Goal: Task Accomplishment & Management: Manage account settings

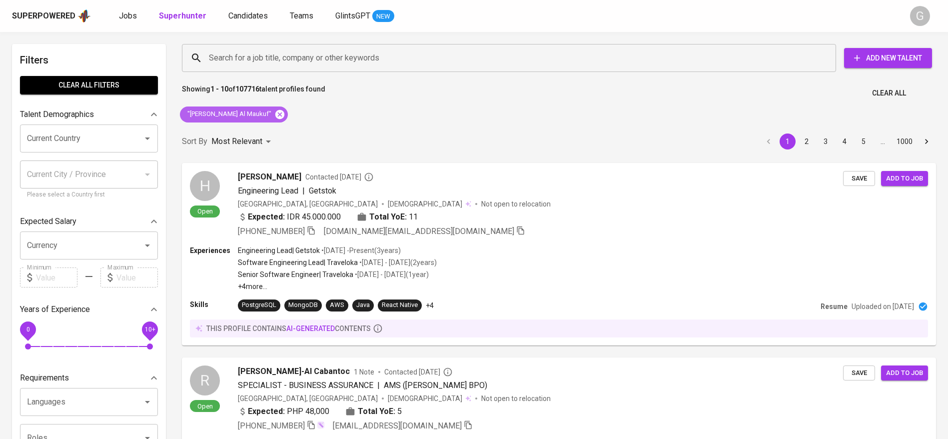
click at [275, 113] on icon at bounding box center [279, 113] width 9 height 9
click at [277, 49] on input "Search for a job title, company or other keywords" at bounding box center [511, 57] width 610 height 19
click at [285, 62] on input "Search for a job title, company or other keywords" at bounding box center [511, 57] width 610 height 19
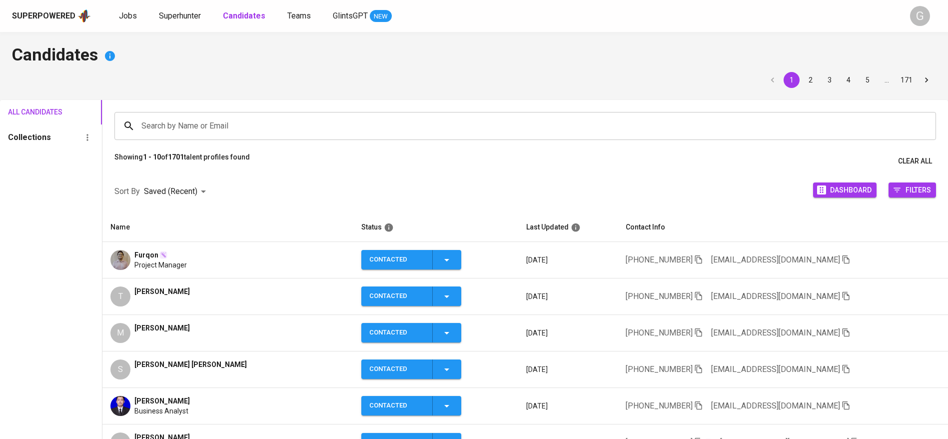
click at [293, 258] on div "Furqon Project Manager" at bounding box center [227, 260] width 234 height 20
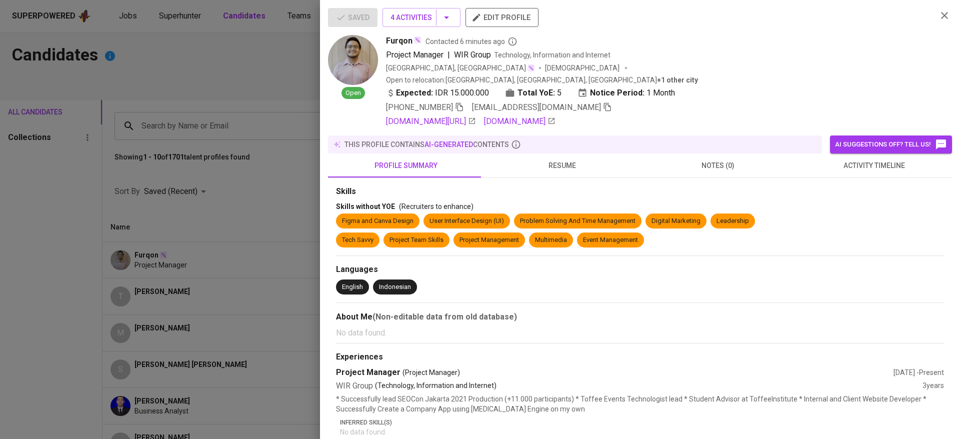
click at [209, 17] on div at bounding box center [480, 219] width 960 height 439
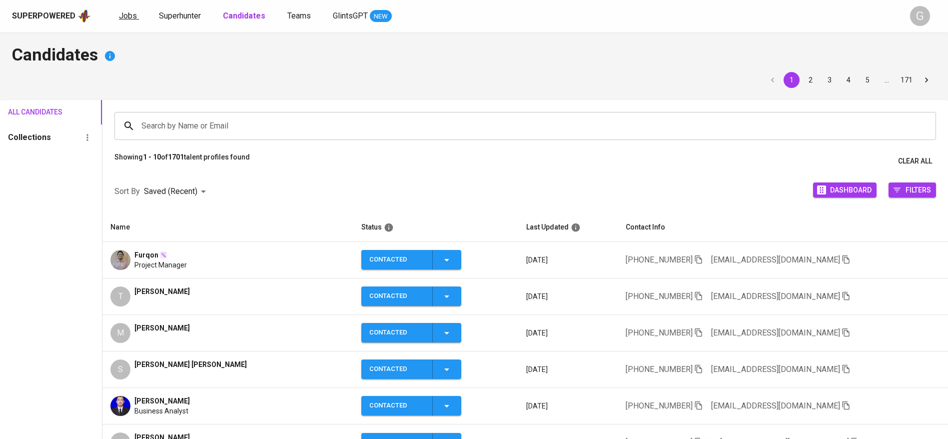
click at [125, 16] on span "Jobs" at bounding box center [128, 15] width 18 height 9
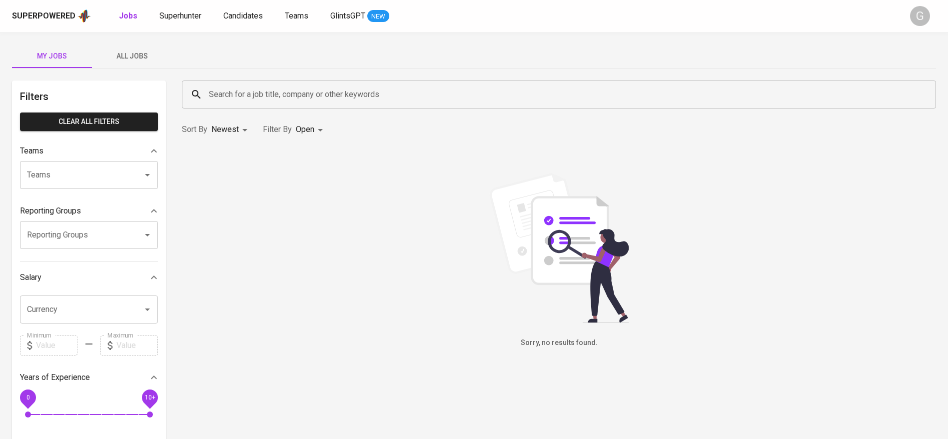
click at [136, 58] on span "All Jobs" at bounding box center [132, 56] width 68 height 12
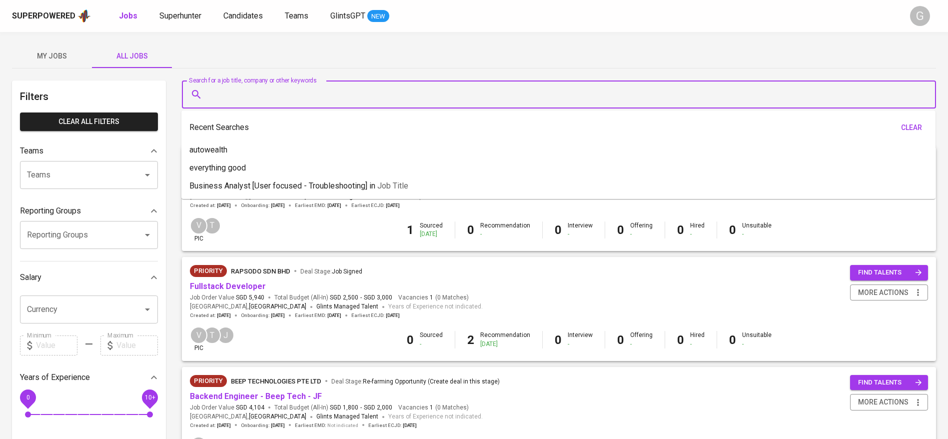
click at [265, 96] on input "Search for a job title, company or other keywords" at bounding box center [561, 94] width 710 height 19
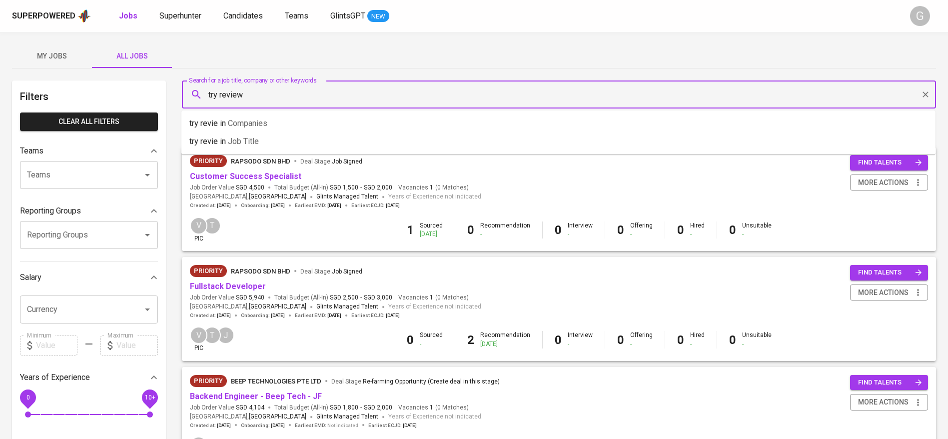
type input "try review"
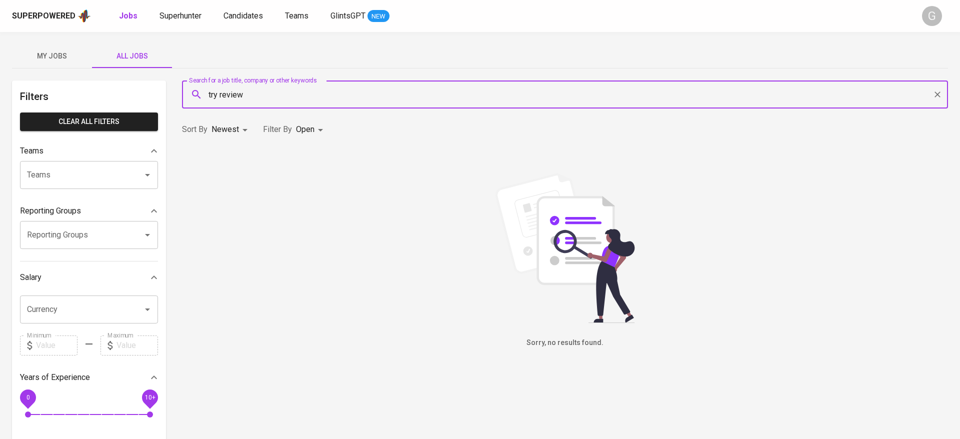
click at [313, 127] on body "Superpowered Jobs Superhunter Candidates Teams GlintsGPT NEW G My Jobs All Jobs…" at bounding box center [480, 341] width 960 height 682
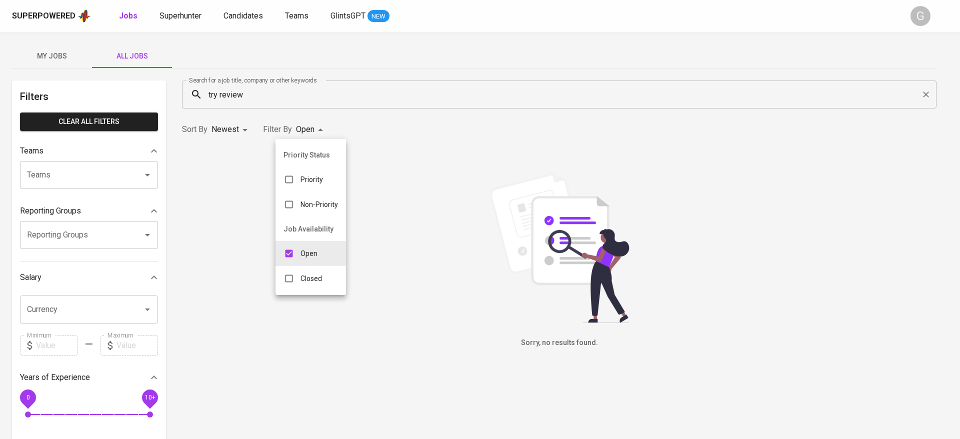
click at [310, 274] on p "Closed" at bounding box center [310, 278] width 21 height 10
type input "OPEN,CLOSE"
checkbox input "true"
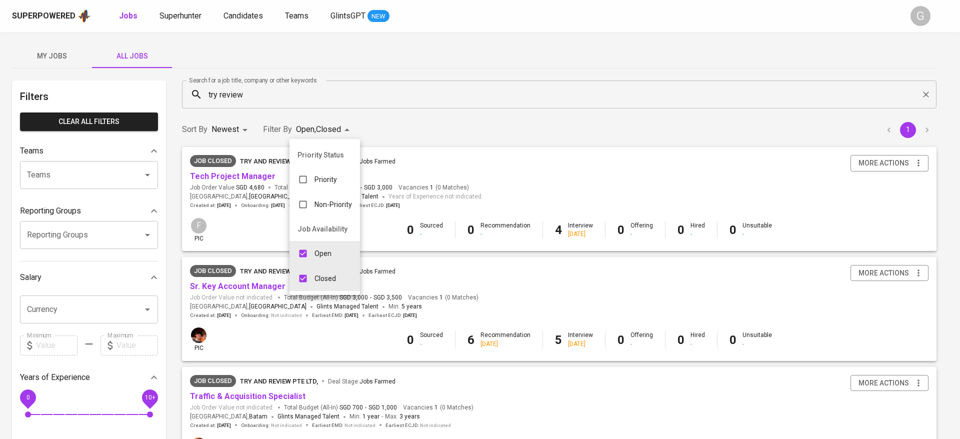
click at [464, 142] on div at bounding box center [480, 219] width 960 height 439
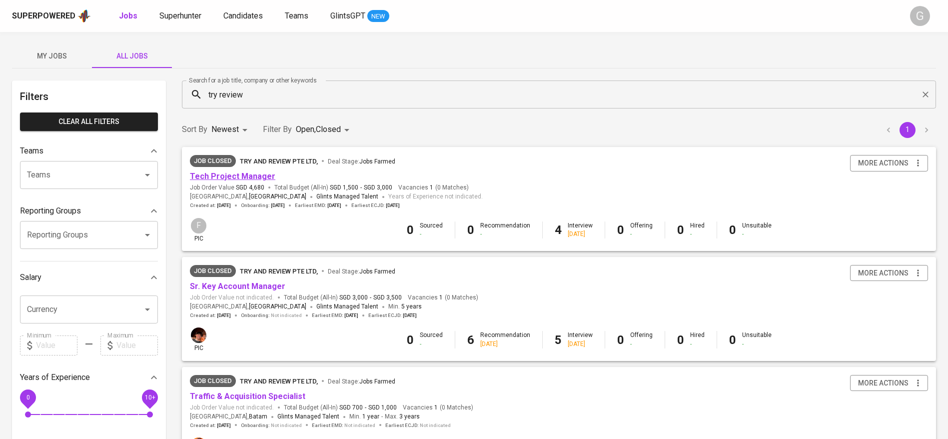
click at [264, 176] on link "Tech Project Manager" at bounding box center [232, 175] width 85 height 9
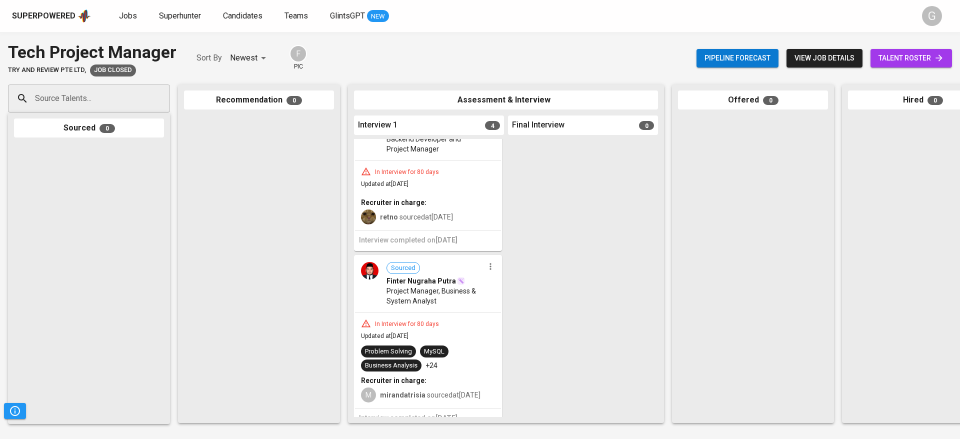
scroll to position [374, 0]
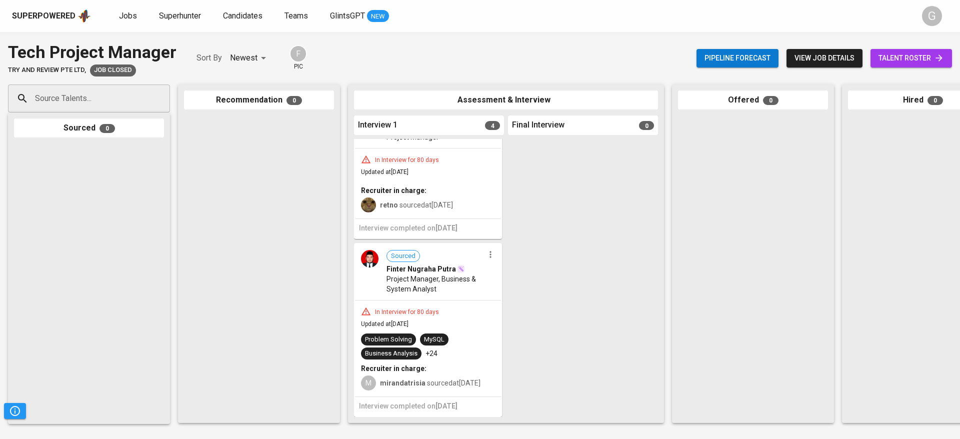
click at [905, 57] on span "talent roster" at bounding box center [910, 58] width 65 height 12
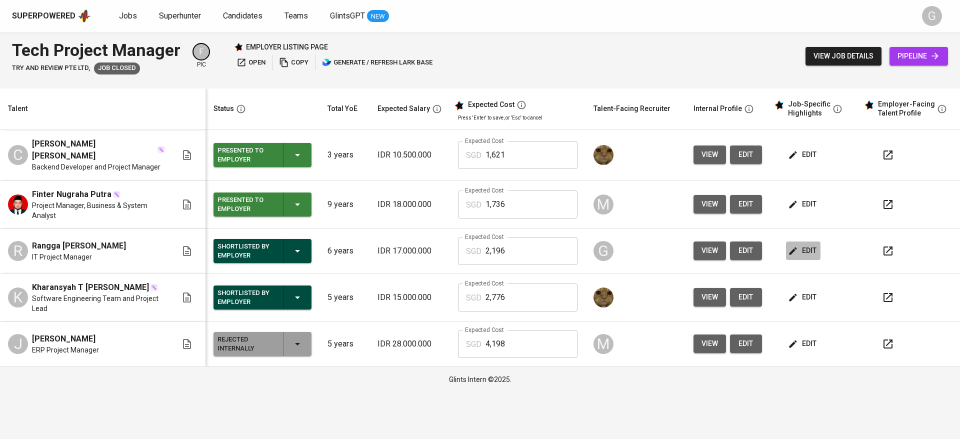
click at [801, 244] on span "edit" at bounding box center [803, 250] width 26 height 12
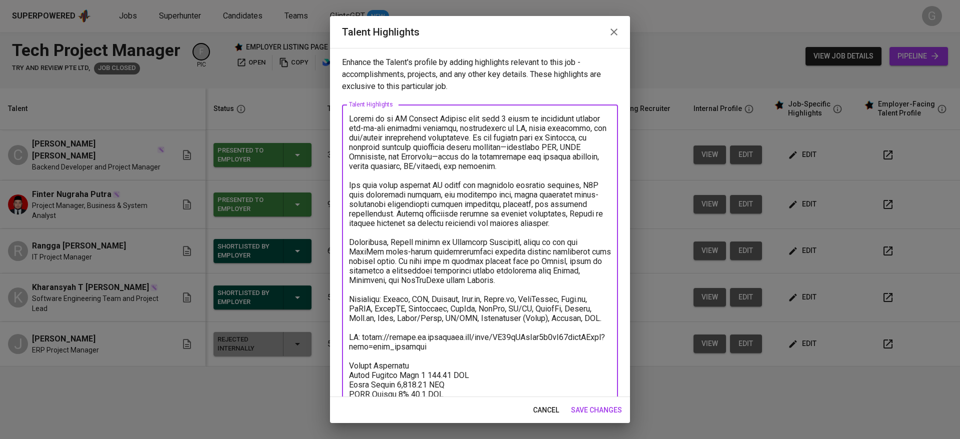
drag, startPoint x: 558, startPoint y: 219, endPoint x: 345, endPoint y: 113, distance: 237.7
click at [345, 113] on div "x Talent Highlights" at bounding box center [480, 284] width 276 height 360
click at [397, 188] on textarea at bounding box center [480, 285] width 262 height 342
click at [419, 260] on textarea at bounding box center [480, 285] width 262 height 342
drag, startPoint x: 441, startPoint y: 127, endPoint x: 477, endPoint y: 160, distance: 48.5
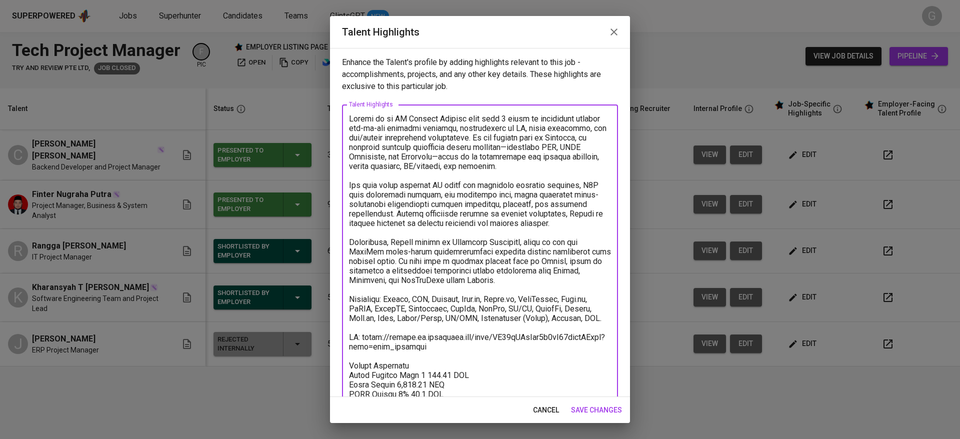
click at [477, 160] on textarea at bounding box center [480, 285] width 262 height 342
click at [498, 164] on textarea at bounding box center [480, 285] width 262 height 342
drag, startPoint x: 525, startPoint y: 157, endPoint x: 545, endPoint y: 178, distance: 29.0
click at [545, 178] on textarea at bounding box center [480, 285] width 262 height 342
click at [531, 192] on textarea at bounding box center [480, 285] width 262 height 342
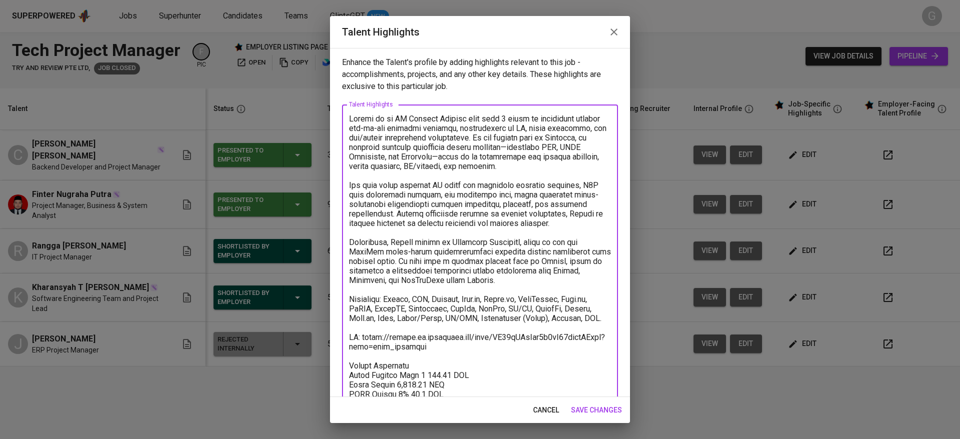
drag, startPoint x: 393, startPoint y: 197, endPoint x: 458, endPoint y: 221, distance: 69.3
click at [455, 217] on textarea at bounding box center [480, 285] width 262 height 342
click at [458, 221] on textarea at bounding box center [480, 285] width 262 height 342
drag, startPoint x: 380, startPoint y: 338, endPoint x: 345, endPoint y: 104, distance: 237.1
click at [345, 104] on div "x Talent Highlights" at bounding box center [480, 284] width 276 height 360
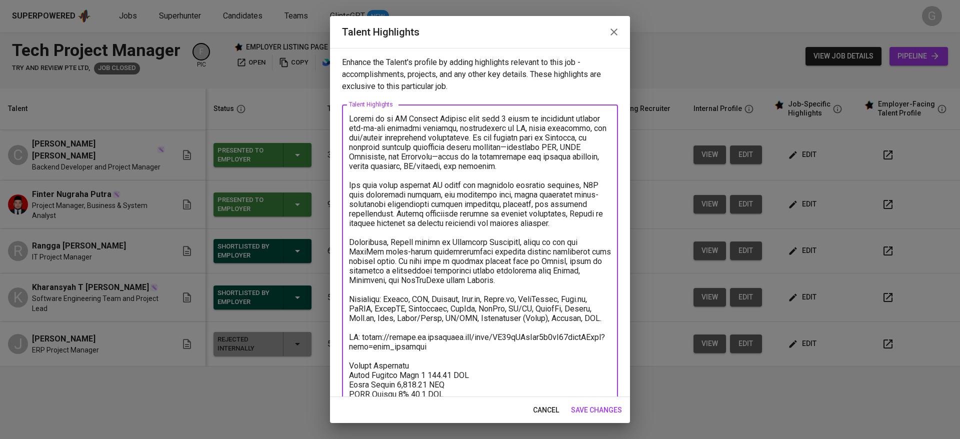
click at [419, 197] on textarea at bounding box center [480, 285] width 262 height 342
click at [551, 406] on span "cancel" at bounding box center [546, 410] width 26 height 12
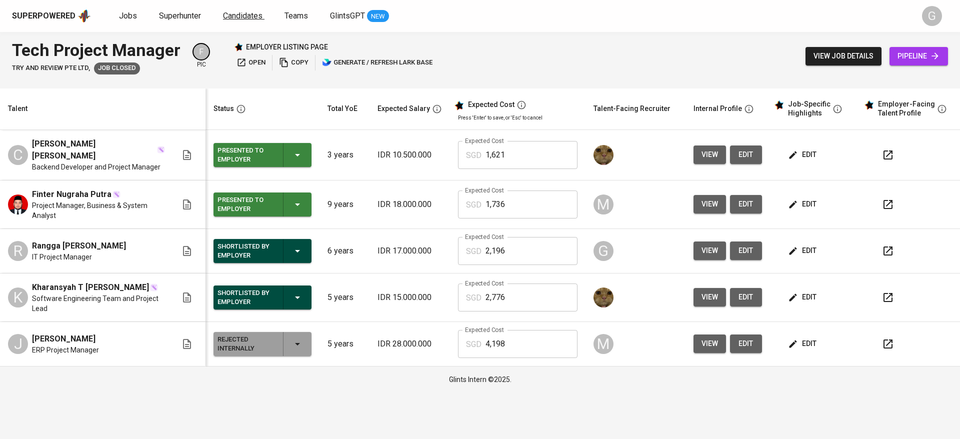
click at [245, 18] on span "Candidates" at bounding box center [242, 15] width 39 height 9
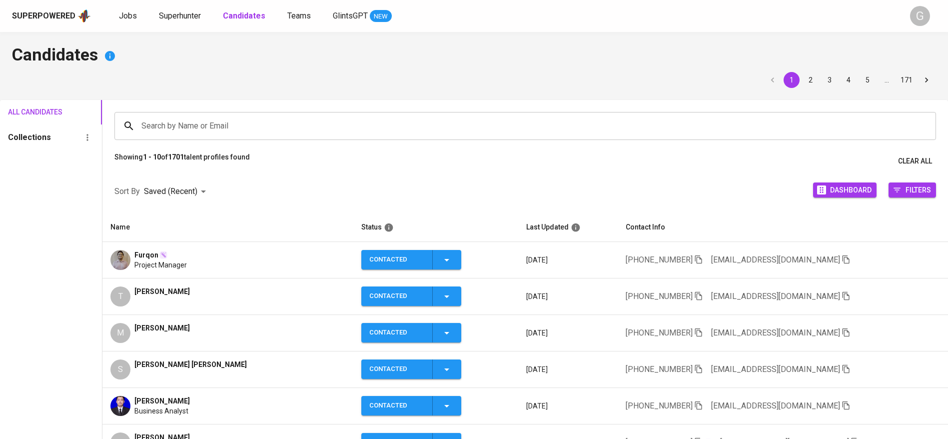
click at [842, 256] on icon "button" at bounding box center [845, 259] width 7 height 8
